Goal: Transaction & Acquisition: Obtain resource

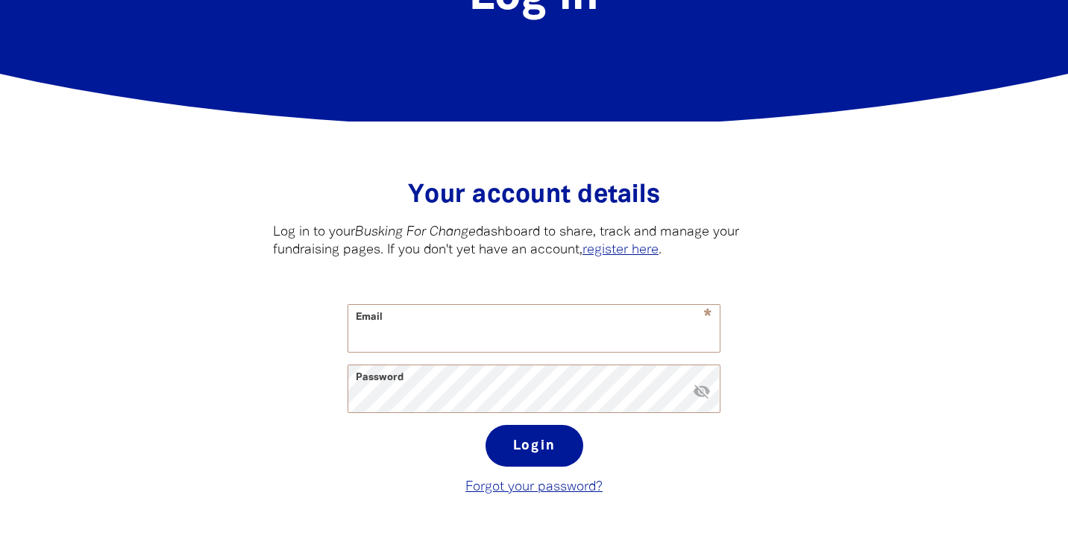
scroll to position [263, 0]
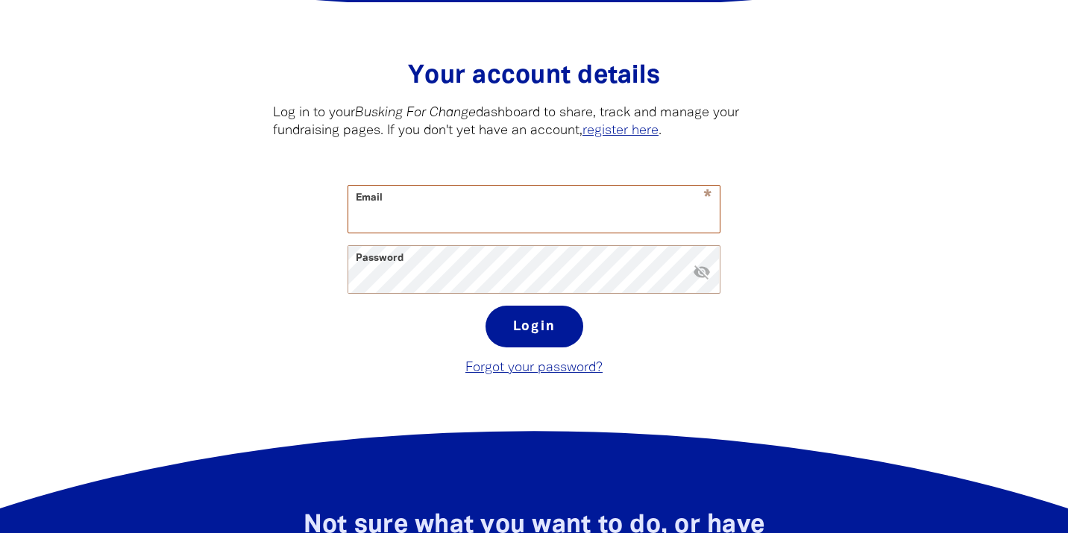
click at [542, 207] on input "Email" at bounding box center [534, 209] width 372 height 47
type input "[PERSON_NAME][EMAIL_ADDRESS][PERSON_NAME][DOMAIN_NAME]"
click at [701, 282] on button "visibility_off" at bounding box center [702, 273] width 18 height 20
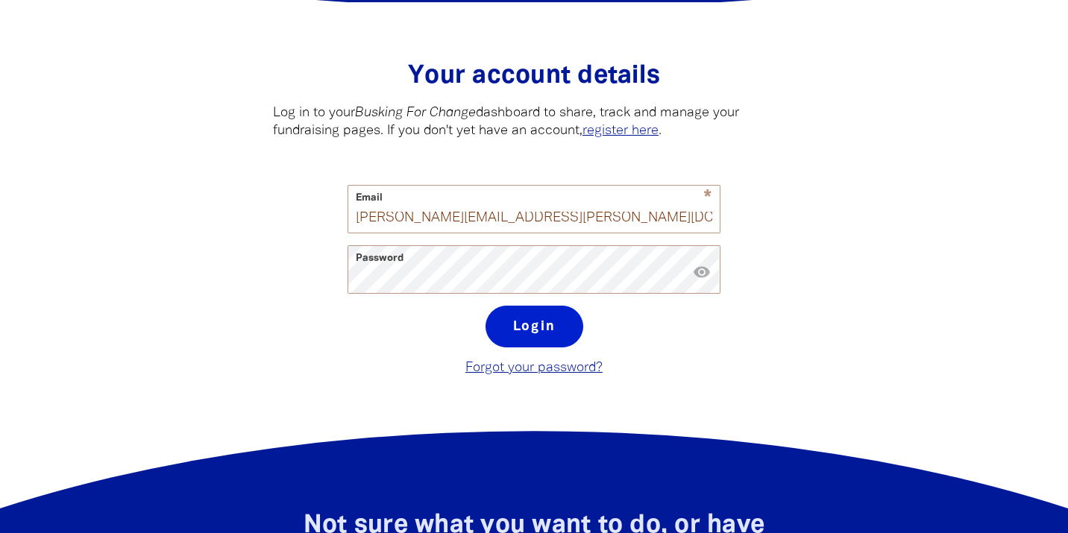
click at [530, 322] on button "Login" at bounding box center [535, 327] width 98 height 42
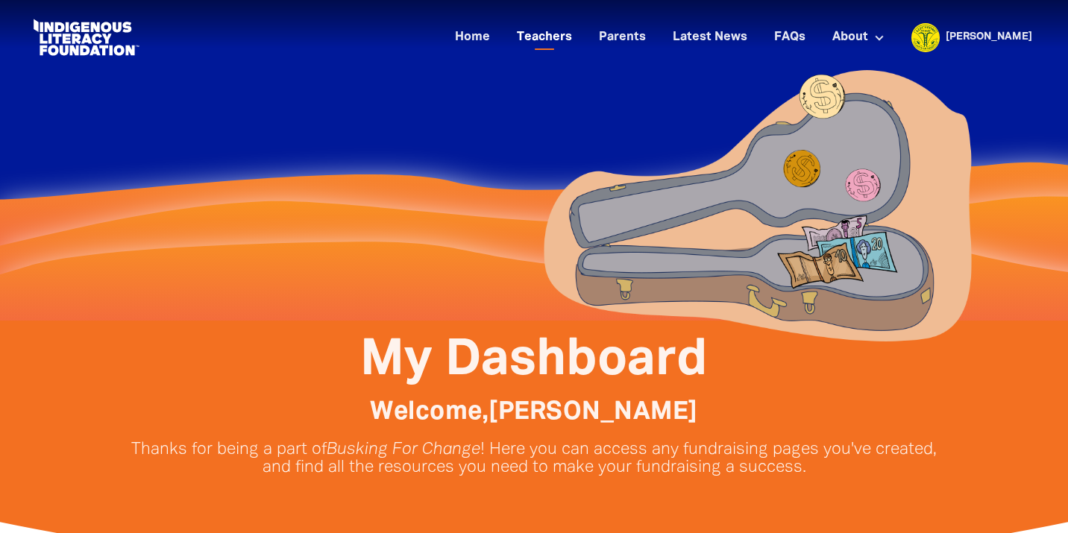
click at [581, 37] on link "Teachers" at bounding box center [544, 37] width 73 height 25
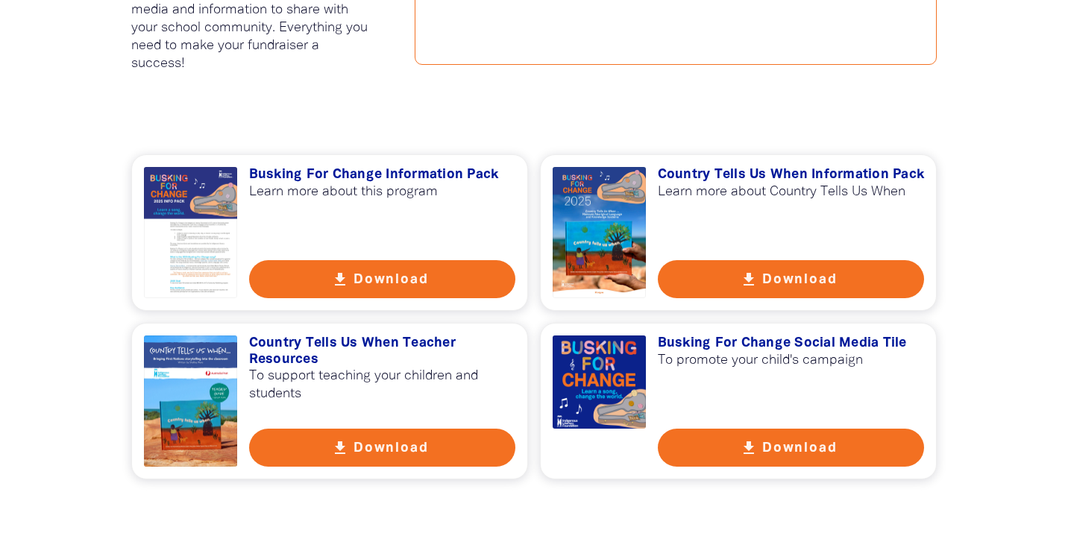
scroll to position [1010, 0]
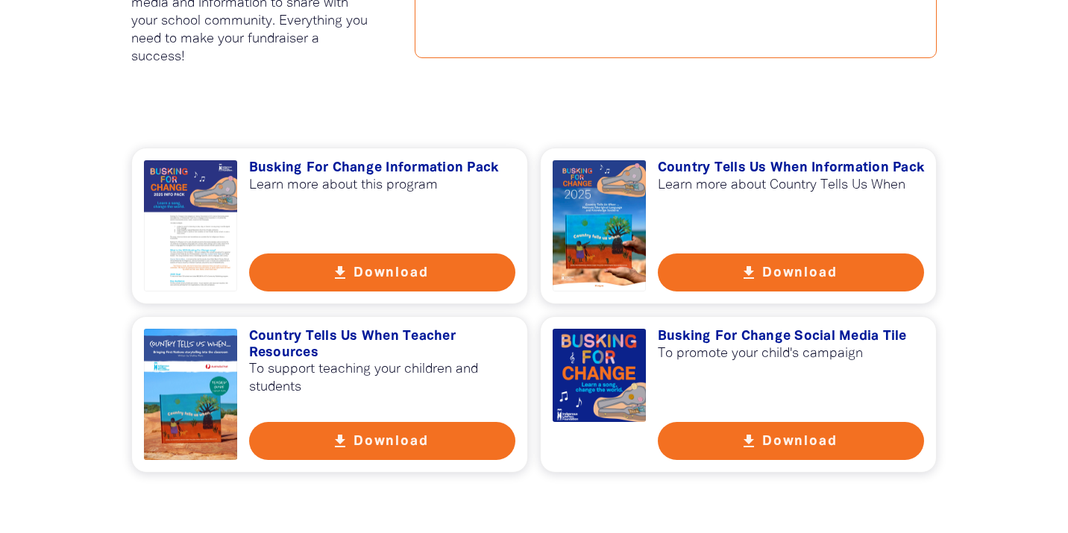
click at [388, 271] on button "get_app Download" at bounding box center [382, 273] width 267 height 38
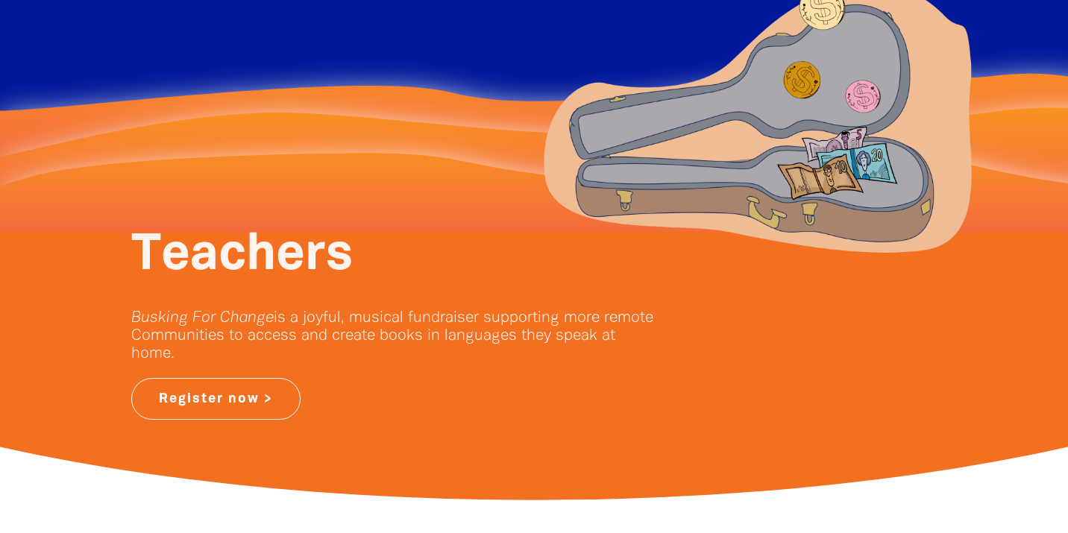
scroll to position [0, 0]
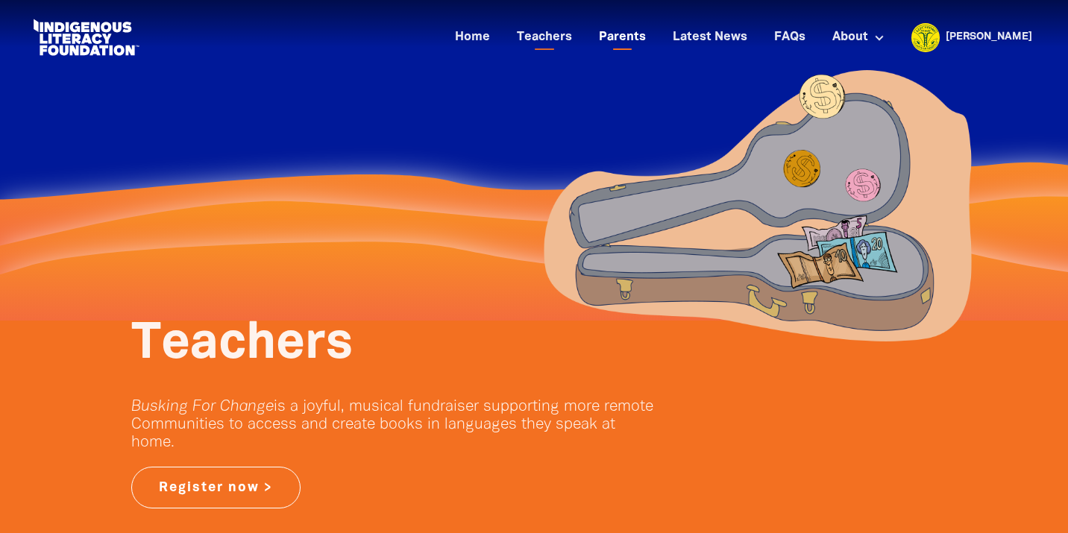
click at [655, 41] on link "Parents" at bounding box center [622, 37] width 65 height 25
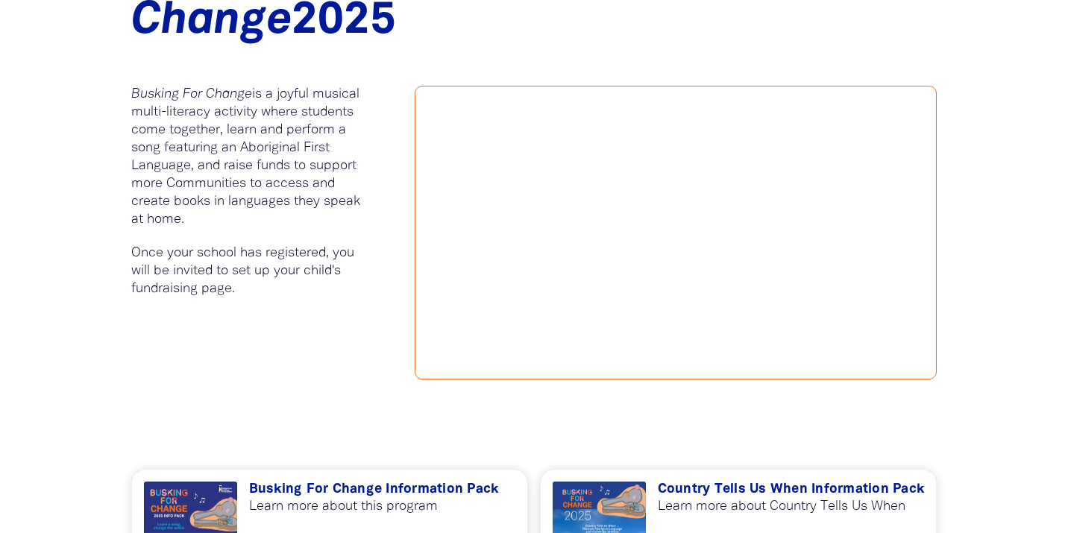
scroll to position [643, 0]
